Goal: Check status: Check status

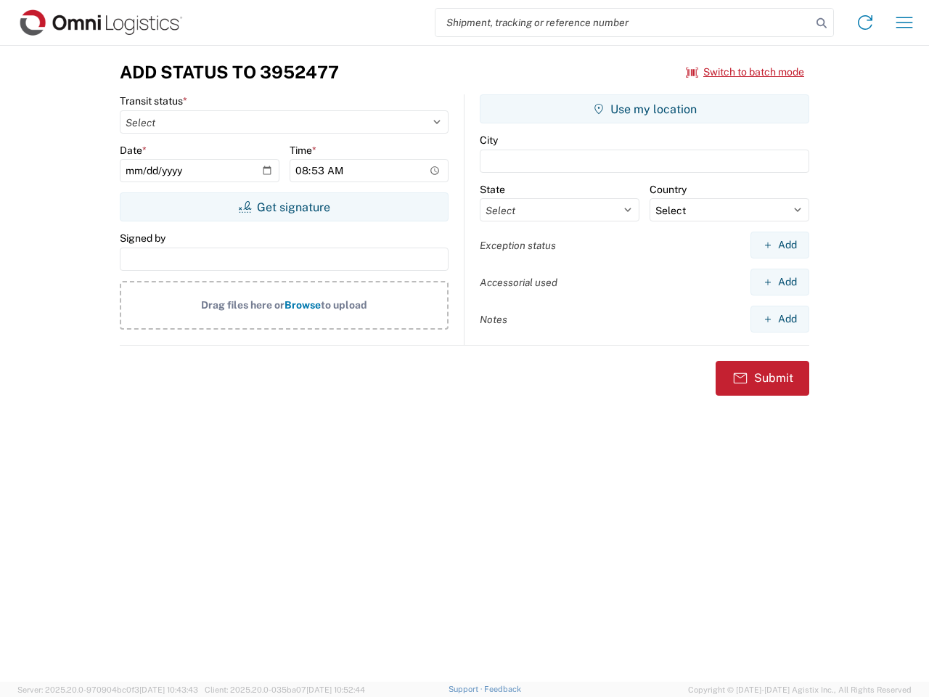
click at [623, 22] on input "search" at bounding box center [623, 23] width 376 height 28
click at [821, 23] on icon at bounding box center [821, 23] width 20 height 20
click at [865, 22] on icon at bounding box center [864, 22] width 23 height 23
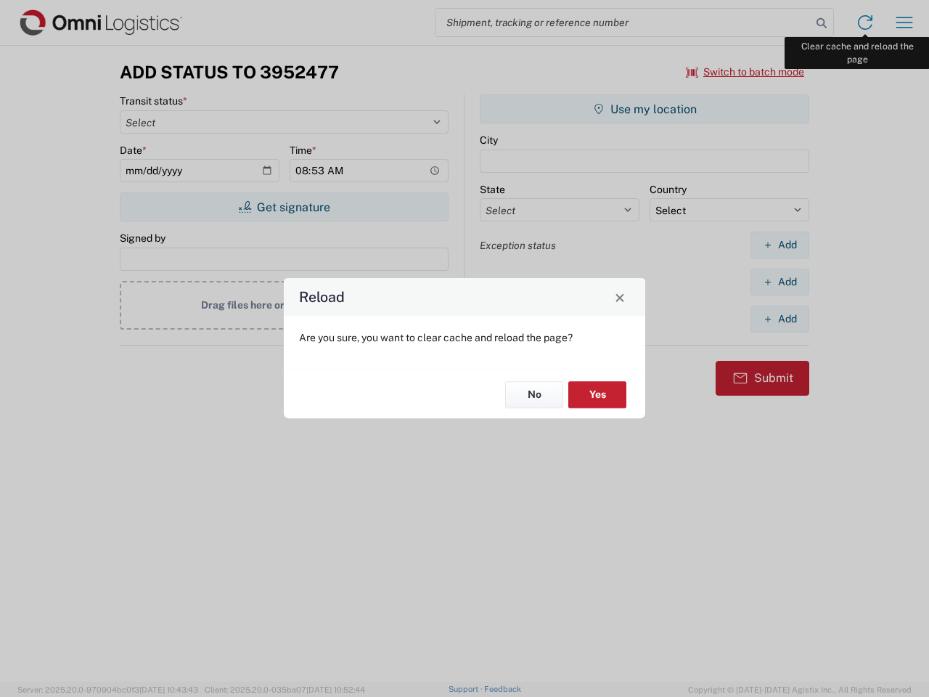
click at [904, 22] on div "Reload Are you sure, you want to clear cache and reload the page? No Yes" at bounding box center [464, 348] width 929 height 697
click at [745, 72] on div "Reload Are you sure, you want to clear cache and reload the page? No Yes" at bounding box center [464, 348] width 929 height 697
click at [284, 207] on div "Reload Are you sure, you want to clear cache and reload the page? No Yes" at bounding box center [464, 348] width 929 height 697
click at [644, 109] on div "Reload Are you sure, you want to clear cache and reload the page? No Yes" at bounding box center [464, 348] width 929 height 697
click at [779, 245] on div "Reload Are you sure, you want to clear cache and reload the page? No Yes" at bounding box center [464, 348] width 929 height 697
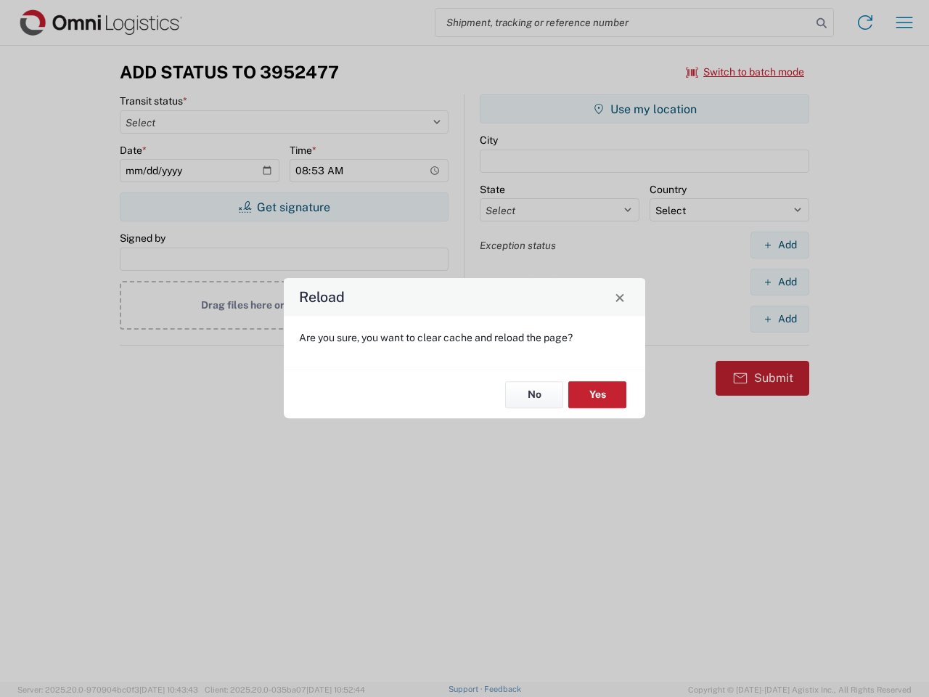
click at [779, 282] on div "Reload Are you sure, you want to clear cache and reload the page? No Yes" at bounding box center [464, 348] width 929 height 697
click at [779, 319] on div "Reload Are you sure, you want to clear cache and reload the page? No Yes" at bounding box center [464, 348] width 929 height 697
